Goal: Entertainment & Leisure: Consume media (video, audio)

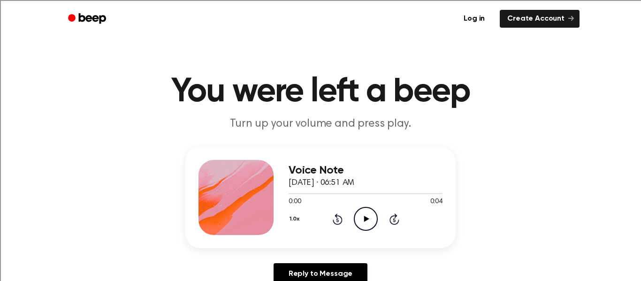
click at [365, 219] on icon at bounding box center [366, 219] width 5 height 6
click at [338, 224] on icon at bounding box center [338, 218] width 10 height 11
click at [367, 221] on icon "Play Audio" at bounding box center [366, 219] width 24 height 24
click at [334, 220] on icon "Rewind 5 seconds" at bounding box center [337, 219] width 10 height 12
click at [369, 217] on icon "Play Audio" at bounding box center [366, 219] width 24 height 24
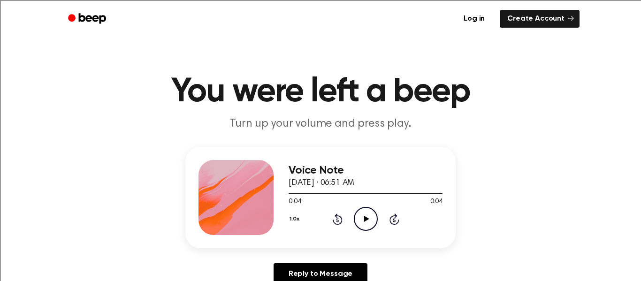
click at [373, 213] on icon "Play Audio" at bounding box center [366, 219] width 24 height 24
click at [370, 213] on icon "Play Audio" at bounding box center [366, 219] width 24 height 24
click at [370, 222] on icon "Play Audio" at bounding box center [366, 219] width 24 height 24
click at [369, 212] on icon "Play Audio" at bounding box center [366, 219] width 24 height 24
click at [372, 216] on icon "Play Audio" at bounding box center [366, 219] width 24 height 24
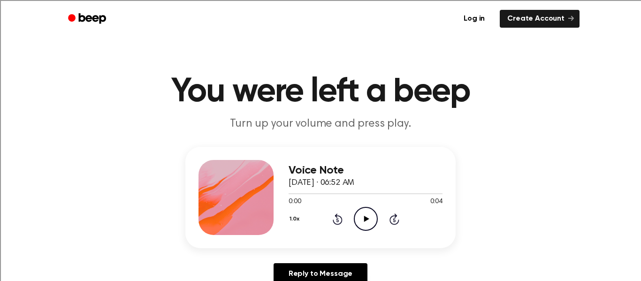
click at [360, 208] on circle at bounding box center [365, 218] width 23 height 23
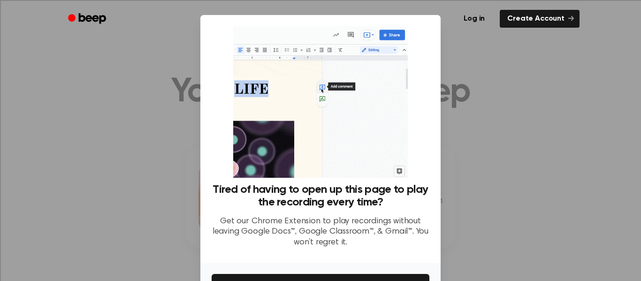
click at [474, 153] on div at bounding box center [320, 140] width 641 height 281
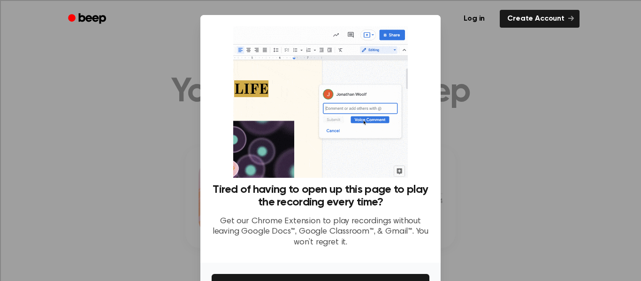
click at [437, 87] on div "Tired of having to open up this page to play the recording every time? Get our …" at bounding box center [320, 139] width 240 height 248
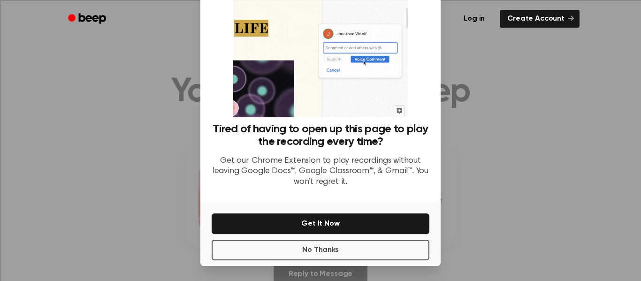
scroll to position [61, 0]
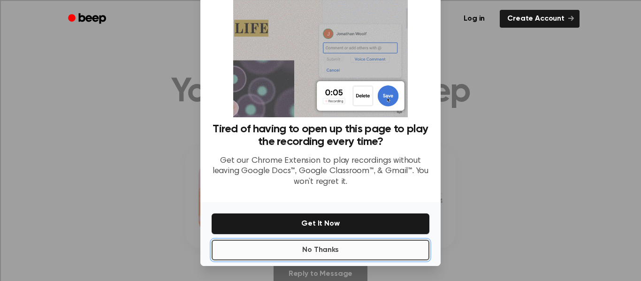
click at [304, 254] on button "No Thanks" at bounding box center [321, 250] width 218 height 21
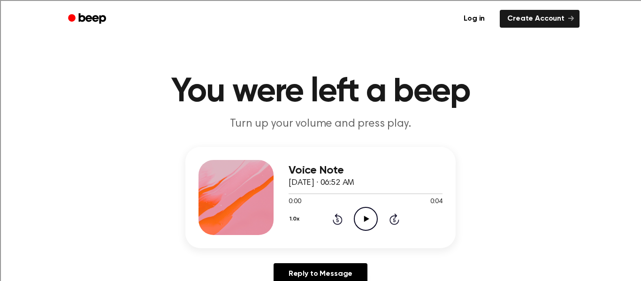
click at [361, 223] on icon "Play Audio" at bounding box center [366, 219] width 24 height 24
click at [363, 226] on icon "Play Audio" at bounding box center [366, 219] width 24 height 24
click at [341, 223] on icon "Rewind 5 seconds" at bounding box center [337, 219] width 10 height 12
click at [358, 209] on icon "Play Audio" at bounding box center [366, 219] width 24 height 24
click at [367, 223] on icon "Play Audio" at bounding box center [366, 219] width 24 height 24
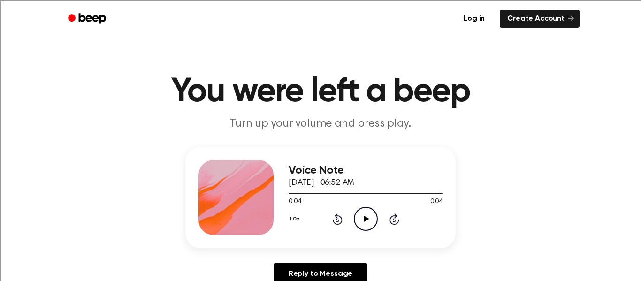
click at [370, 220] on icon "Play Audio" at bounding box center [366, 219] width 24 height 24
click at [366, 218] on icon at bounding box center [366, 219] width 5 height 6
click at [366, 216] on icon "Play Audio" at bounding box center [366, 219] width 24 height 24
